Goal: Go to known website: Access a specific website the user already knows

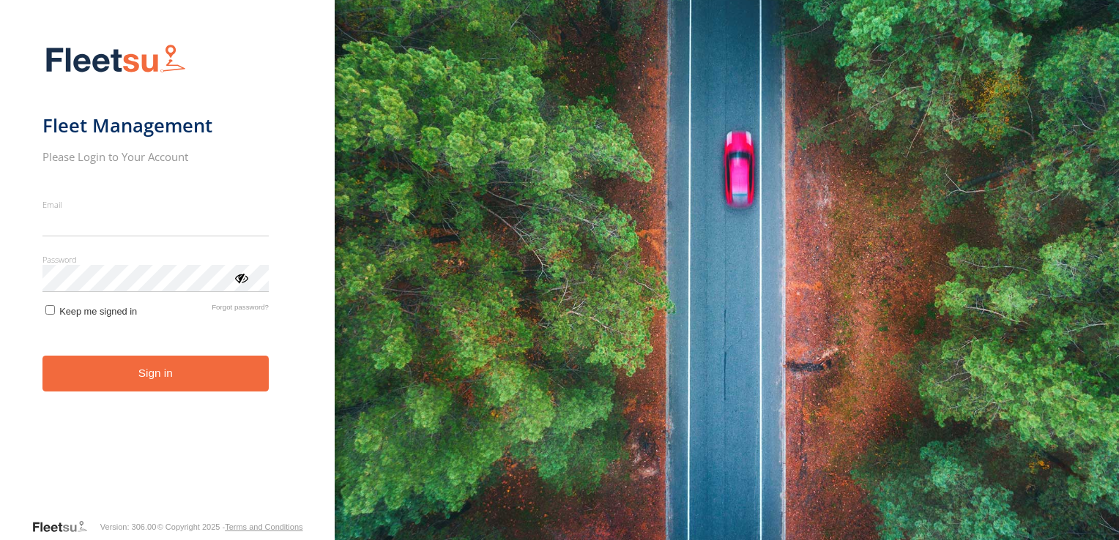
type input "**********"
drag, startPoint x: 0, startPoint y: 0, endPoint x: 147, endPoint y: 393, distance: 419.8
click at [147, 393] on form "**********" at bounding box center [167, 276] width 250 height 483
click at [157, 379] on button "Sign in" at bounding box center [155, 374] width 226 height 36
